Goal: Task Accomplishment & Management: Manage account settings

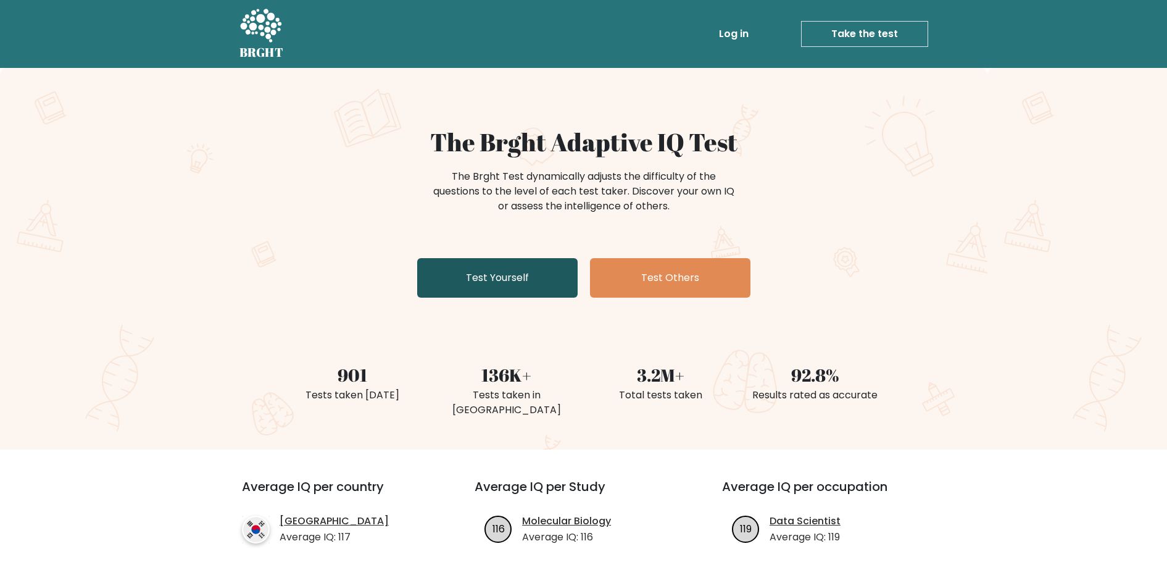
click at [561, 293] on link "Test Yourself" at bounding box center [497, 278] width 160 height 40
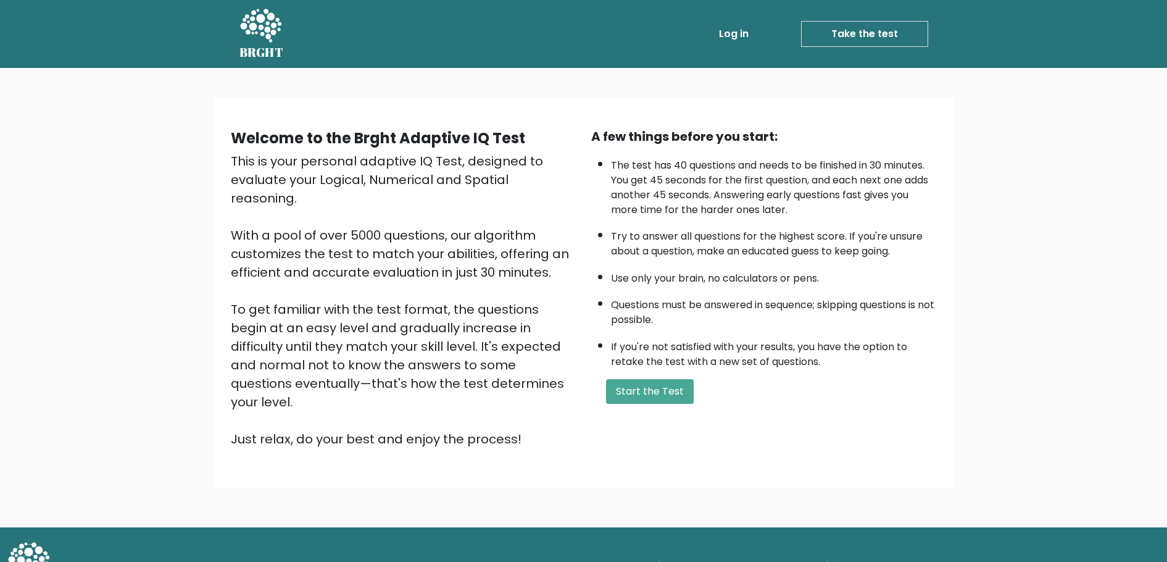
click at [719, 30] on link "Log in" at bounding box center [734, 34] width 40 height 25
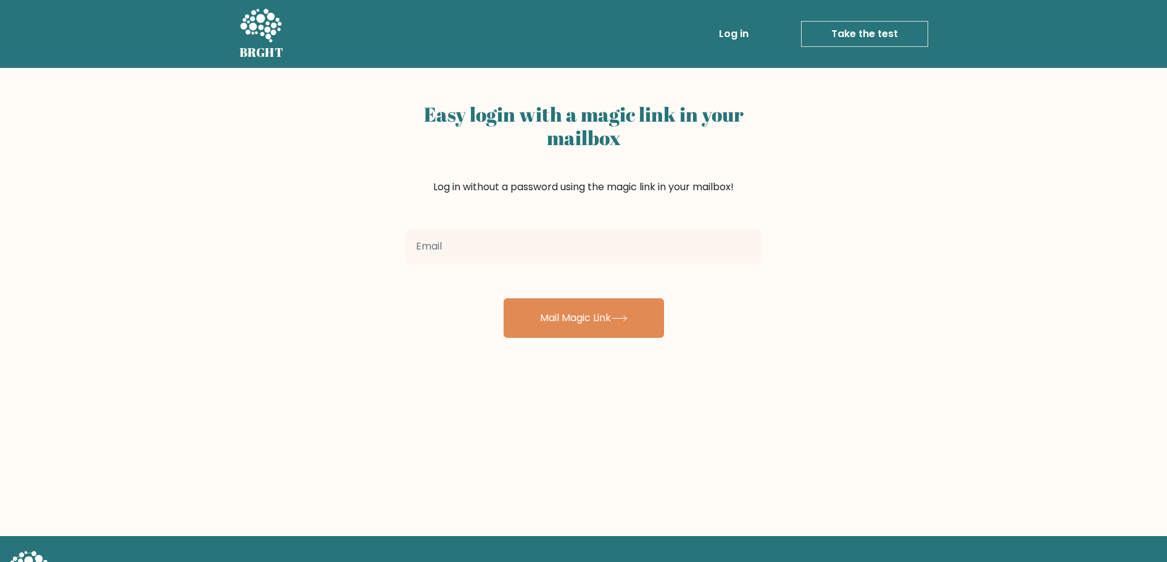
click at [601, 260] on input "email" at bounding box center [584, 246] width 356 height 35
type input "heeejonmenguy@gmail.com"
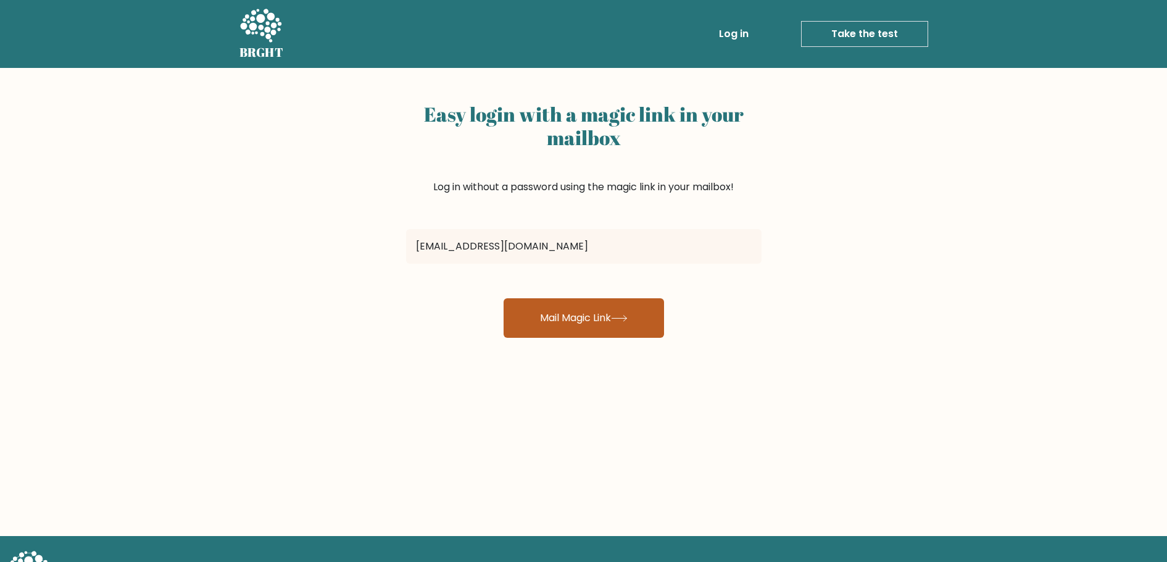
click at [565, 315] on button "Mail Magic Link" at bounding box center [584, 318] width 160 height 40
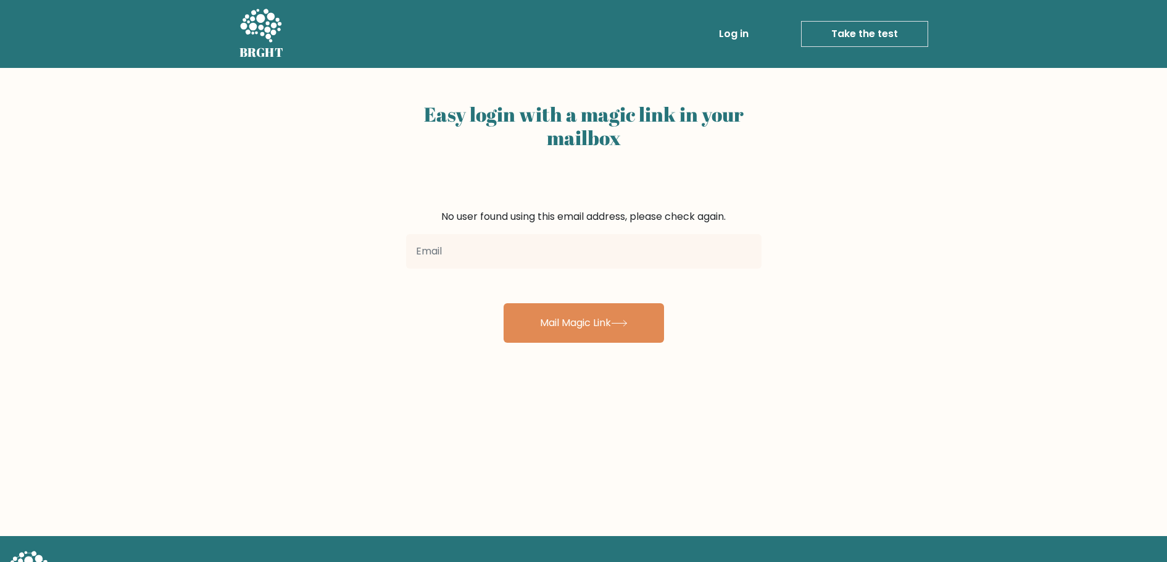
click at [601, 238] on input "email" at bounding box center [584, 251] width 356 height 35
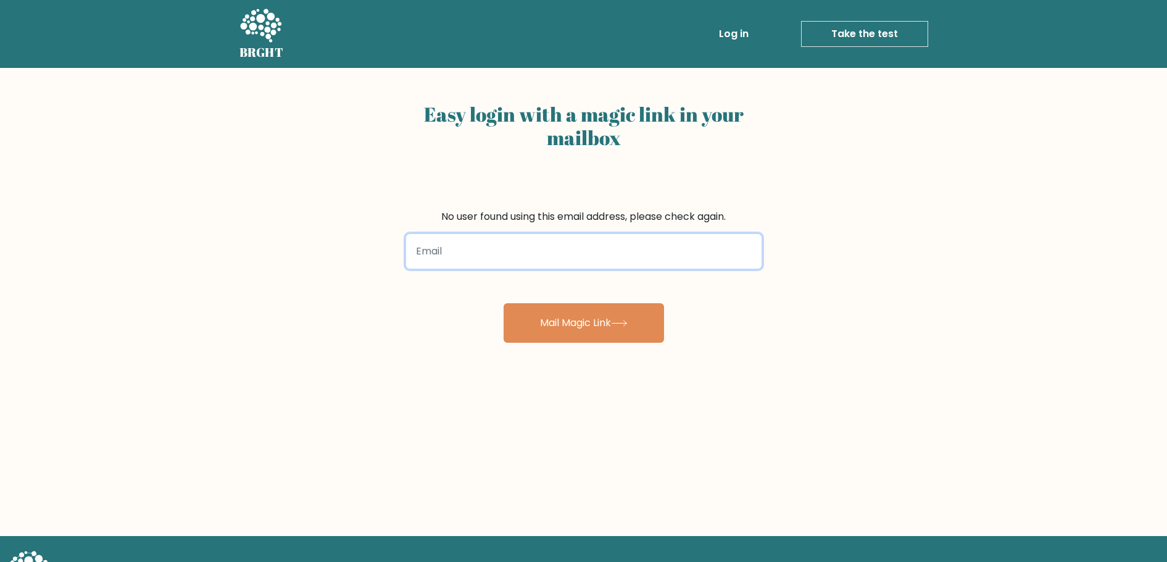
drag, startPoint x: 599, startPoint y: 254, endPoint x: 610, endPoint y: 250, distance: 11.9
click at [599, 254] on input "email" at bounding box center [584, 251] width 356 height 35
type input "[EMAIL_ADDRESS][DOMAIN_NAME]"
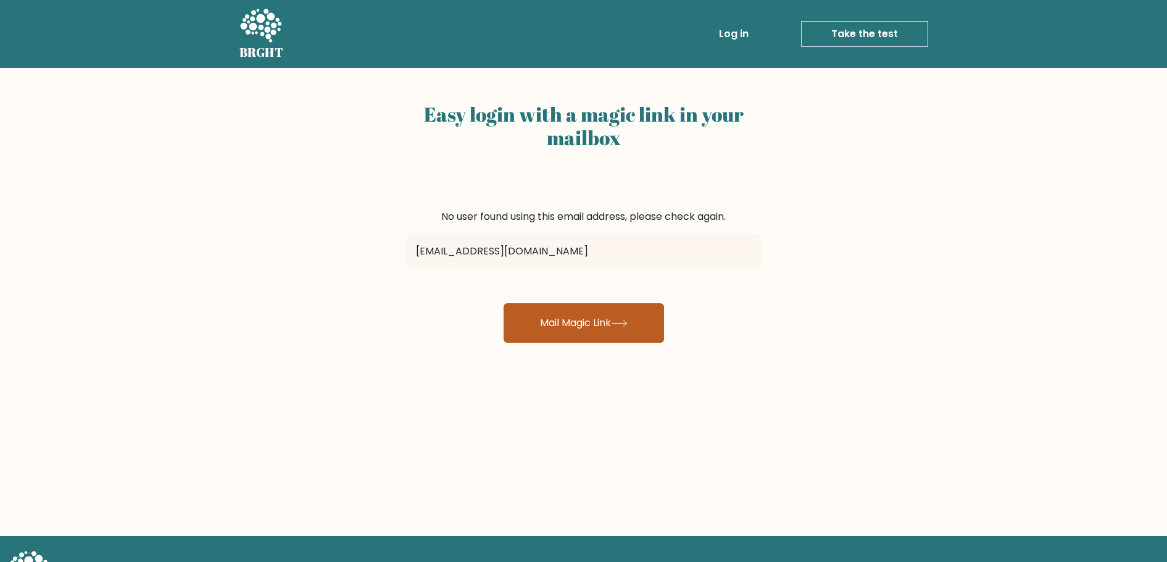
click at [573, 328] on button "Mail Magic Link" at bounding box center [584, 323] width 160 height 40
